Goal: Use online tool/utility: Utilize a website feature to perform a specific function

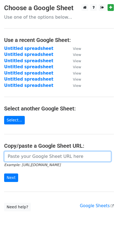
click at [45, 155] on input "url" at bounding box center [57, 156] width 107 height 10
paste input "[URL][DOMAIN_NAME]"
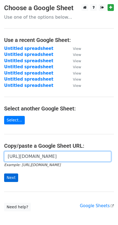
type input "https://docs.google.com/spreadsheets/d/1YYpAhRBxZpwr-DbblE2R92NLihaznHpuSkOVGUF…"
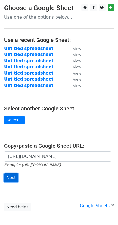
click at [12, 176] on input "Next" at bounding box center [11, 178] width 14 height 9
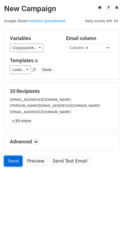
click at [13, 161] on link "Send" at bounding box center [13, 161] width 18 height 10
